Goal: Task Accomplishment & Management: Use online tool/utility

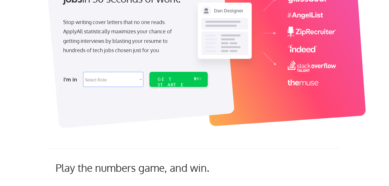
scroll to position [96, 0]
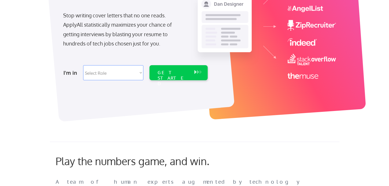
click at [139, 69] on select "Select Role Software Engineering Product Management Customer Success Sales UI/U…" at bounding box center [113, 72] width 60 height 15
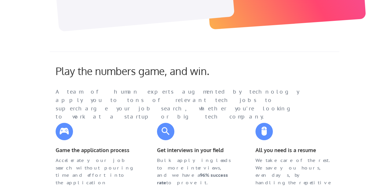
scroll to position [0, 0]
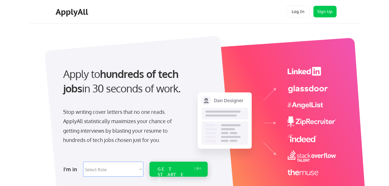
click at [194, 166] on button at bounding box center [195, 168] width 6 height 6
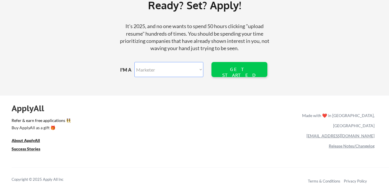
scroll to position [714, 0]
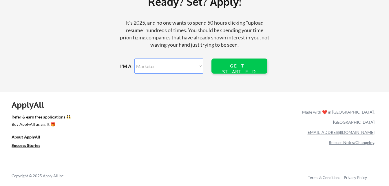
click at [193, 66] on select "Marketer Software Engineering Product Management Customer Success Sales UI/UX/P…" at bounding box center [168, 65] width 69 height 15
select select ""other_professional""
click at [134, 58] on select "Marketer Software Engineering Product Management Customer Success Sales UI/UX/P…" at bounding box center [168, 65] width 69 height 15
click at [238, 68] on div "GET STARTED" at bounding box center [239, 68] width 37 height 11
